Goal: Transaction & Acquisition: Purchase product/service

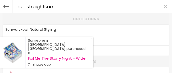
type input "hair straightener"
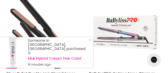
scroll to position [331, 0]
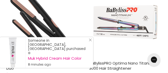
click at [89, 41] on icon "Close Icon" at bounding box center [90, 39] width 3 height 3
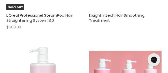
scroll to position [909, 0]
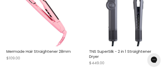
scroll to position [139, 0]
